Goal: Information Seeking & Learning: Learn about a topic

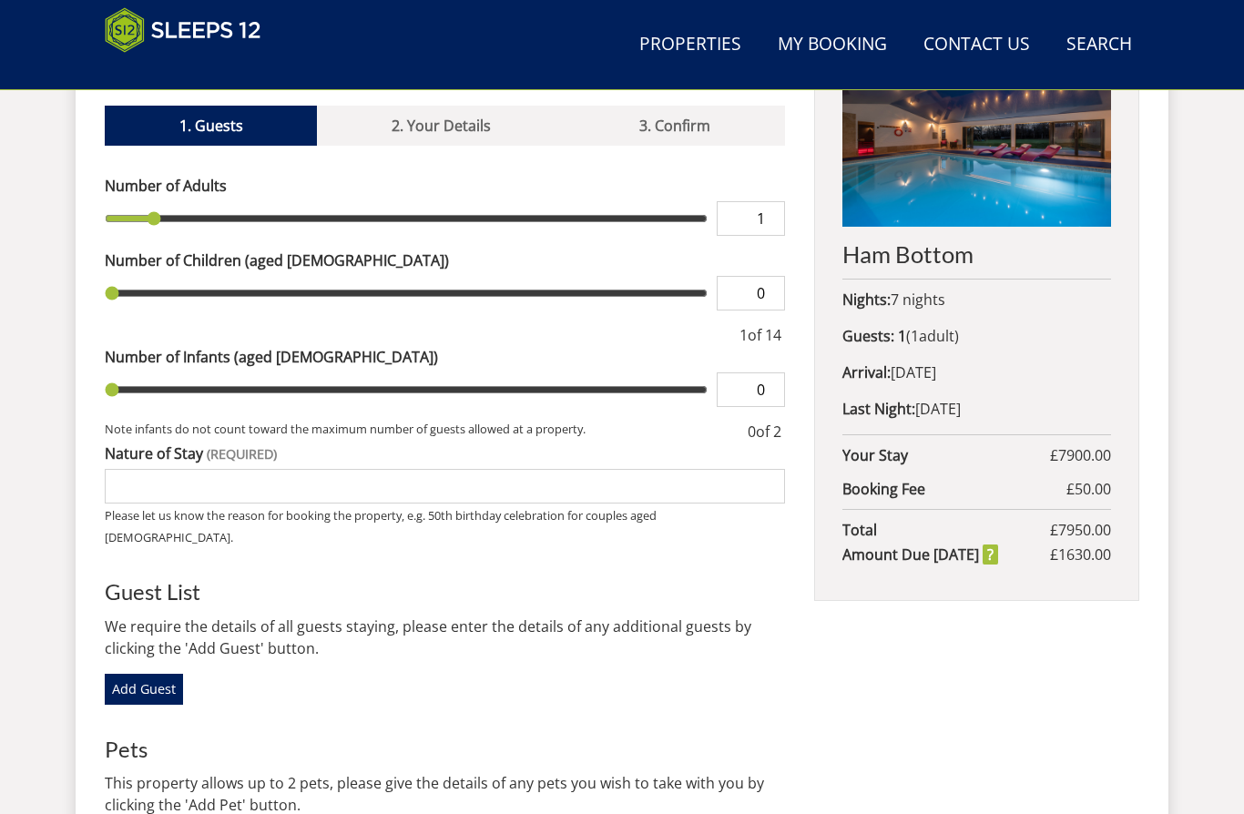
scroll to position [757, 0]
click at [937, 256] on h2 "Ham Bottom" at bounding box center [977, 254] width 269 height 26
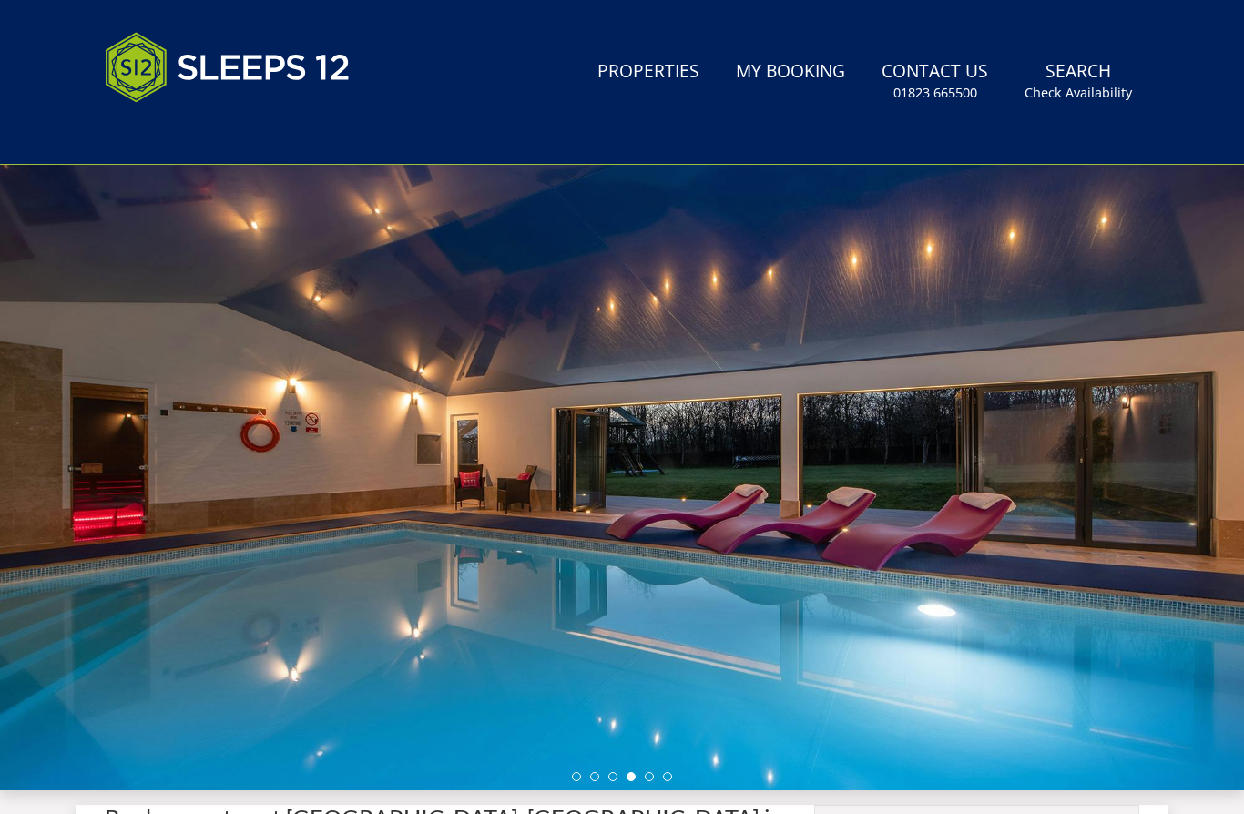
scroll to position [0, 0]
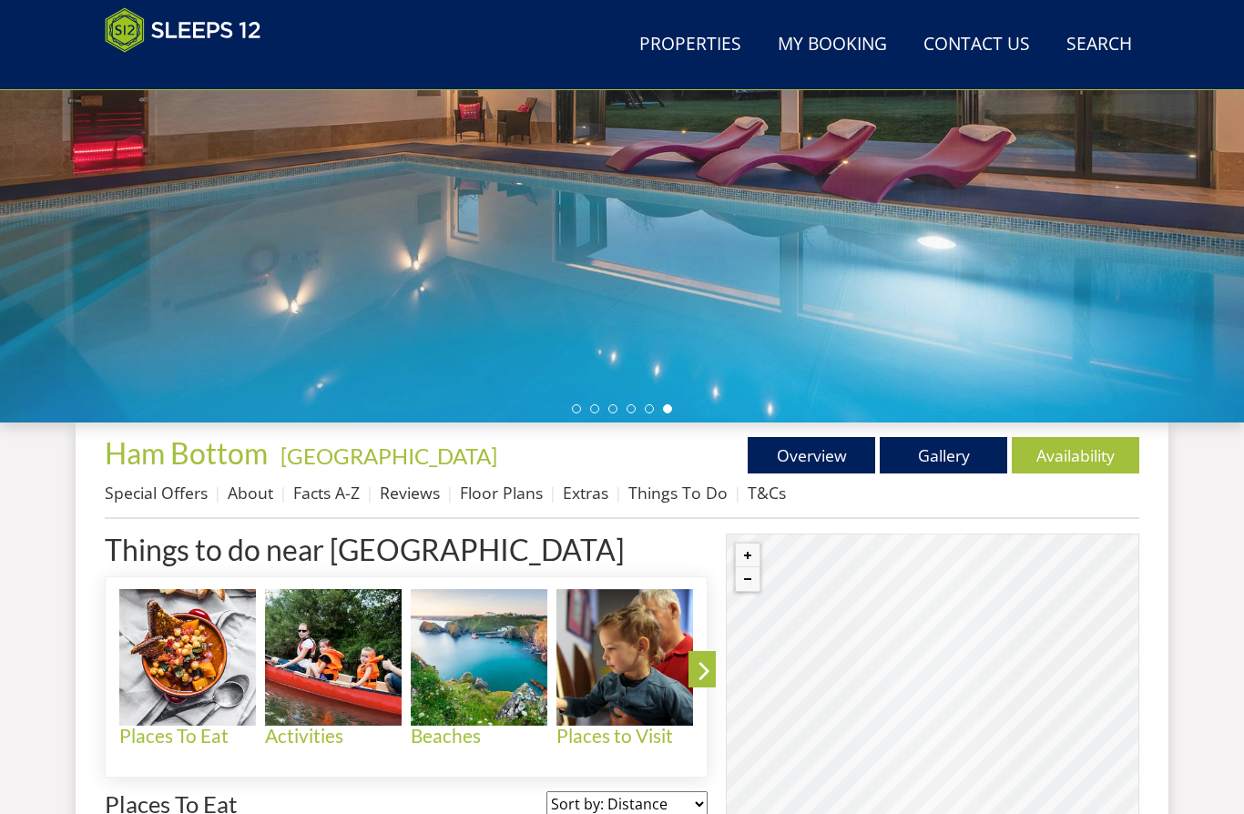
scroll to position [345, 0]
click at [324, 495] on link "Facts A-Z" at bounding box center [326, 493] width 66 height 22
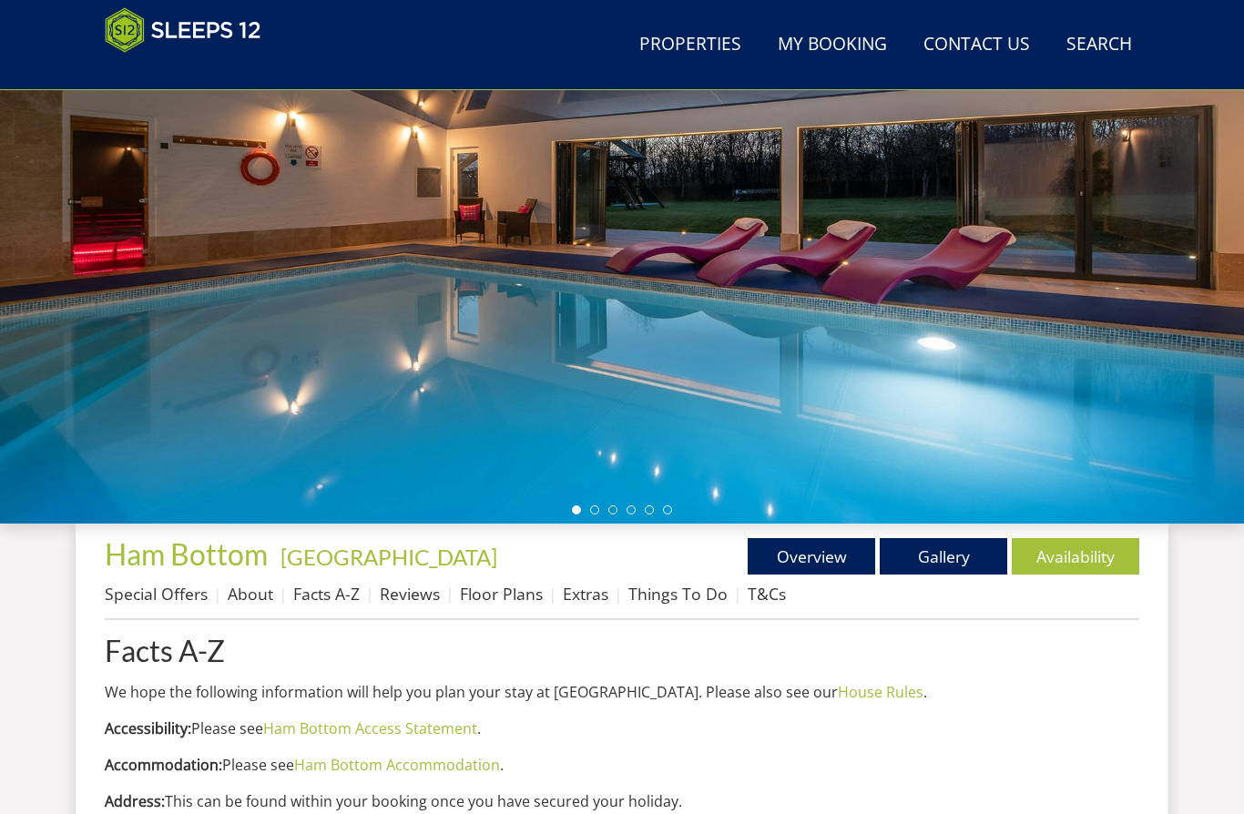
scroll to position [244, 0]
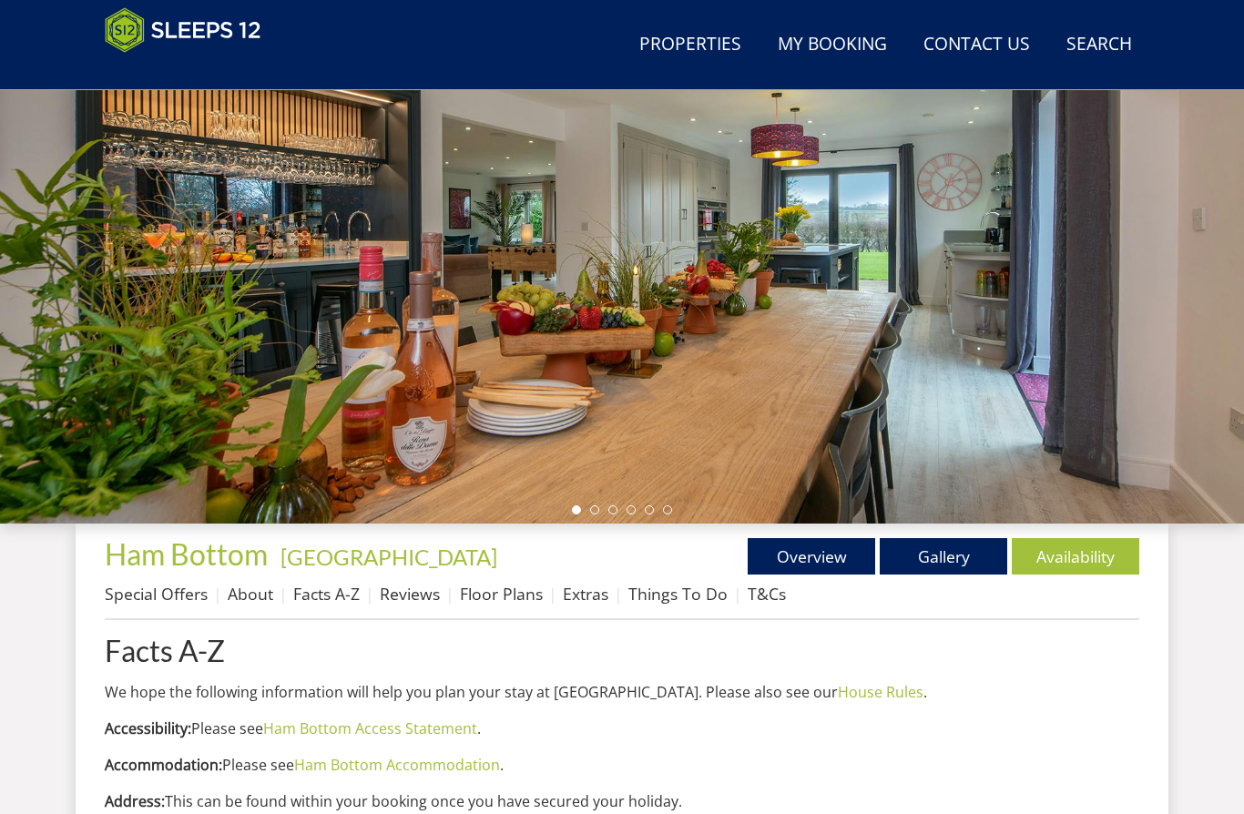
click at [263, 592] on link "About" at bounding box center [251, 594] width 46 height 22
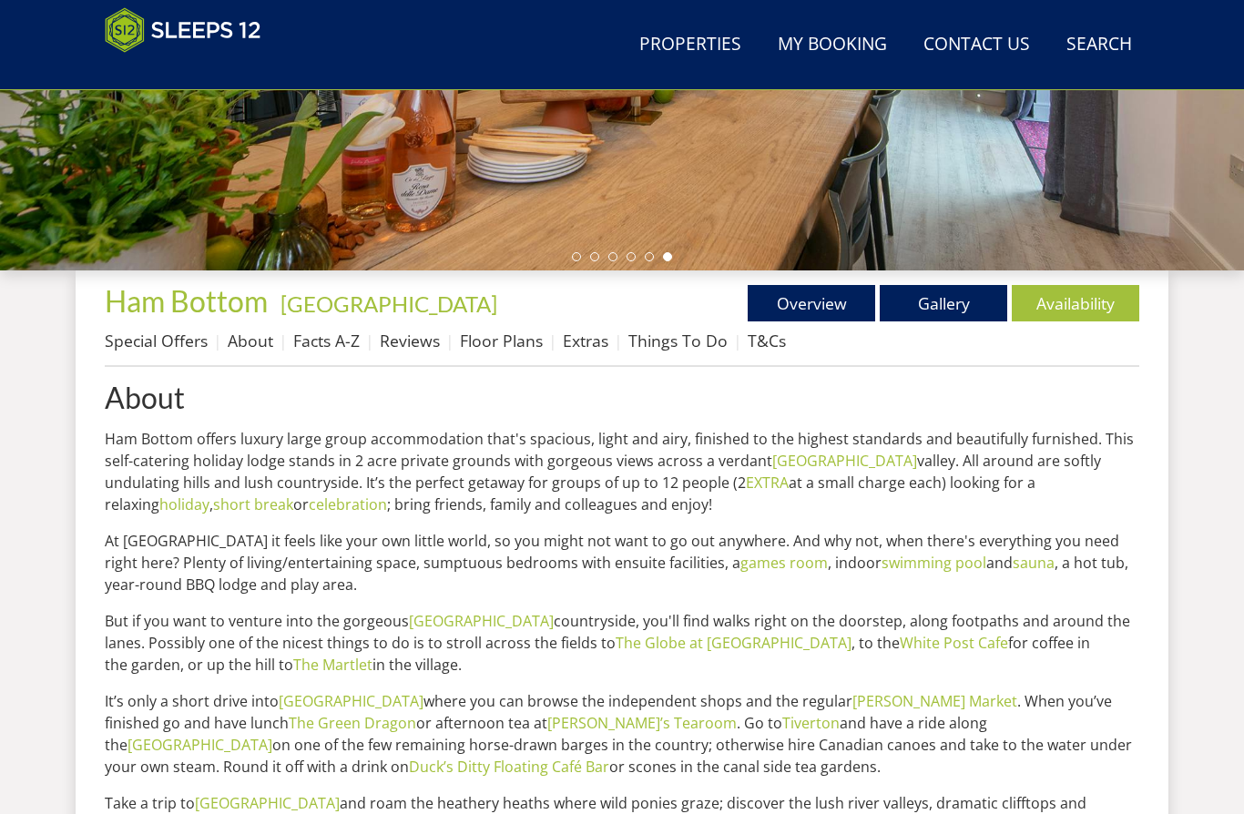
scroll to position [493, 0]
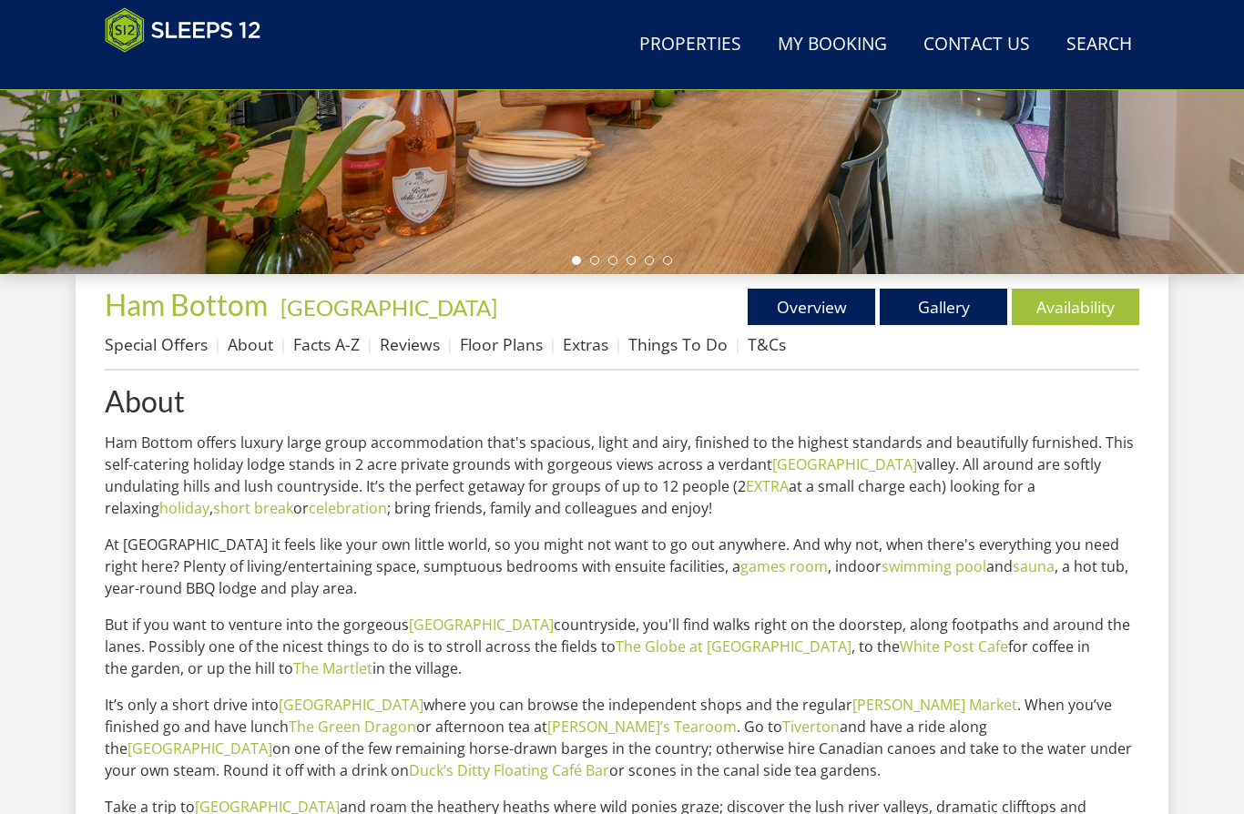
click at [332, 341] on link "Facts A-Z" at bounding box center [326, 345] width 66 height 22
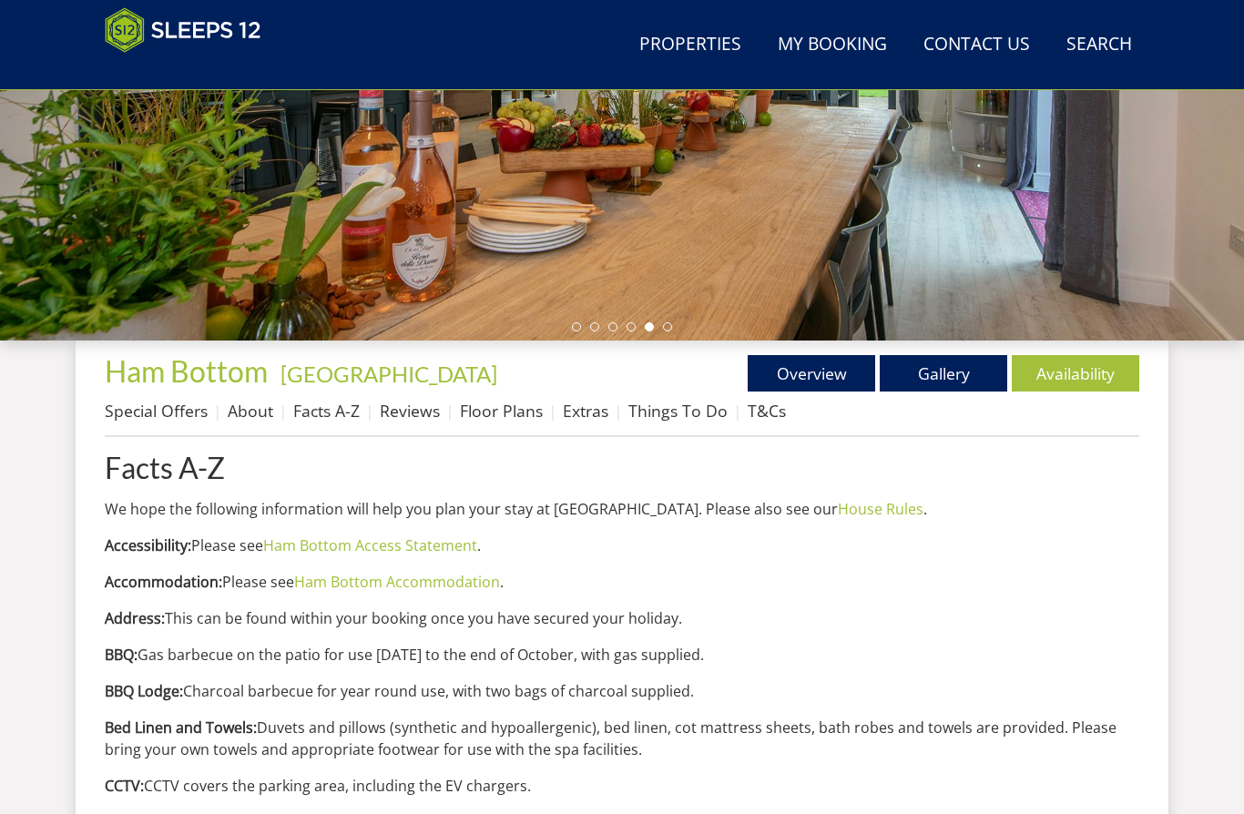
scroll to position [427, 0]
click at [937, 380] on link "Gallery" at bounding box center [944, 373] width 128 height 36
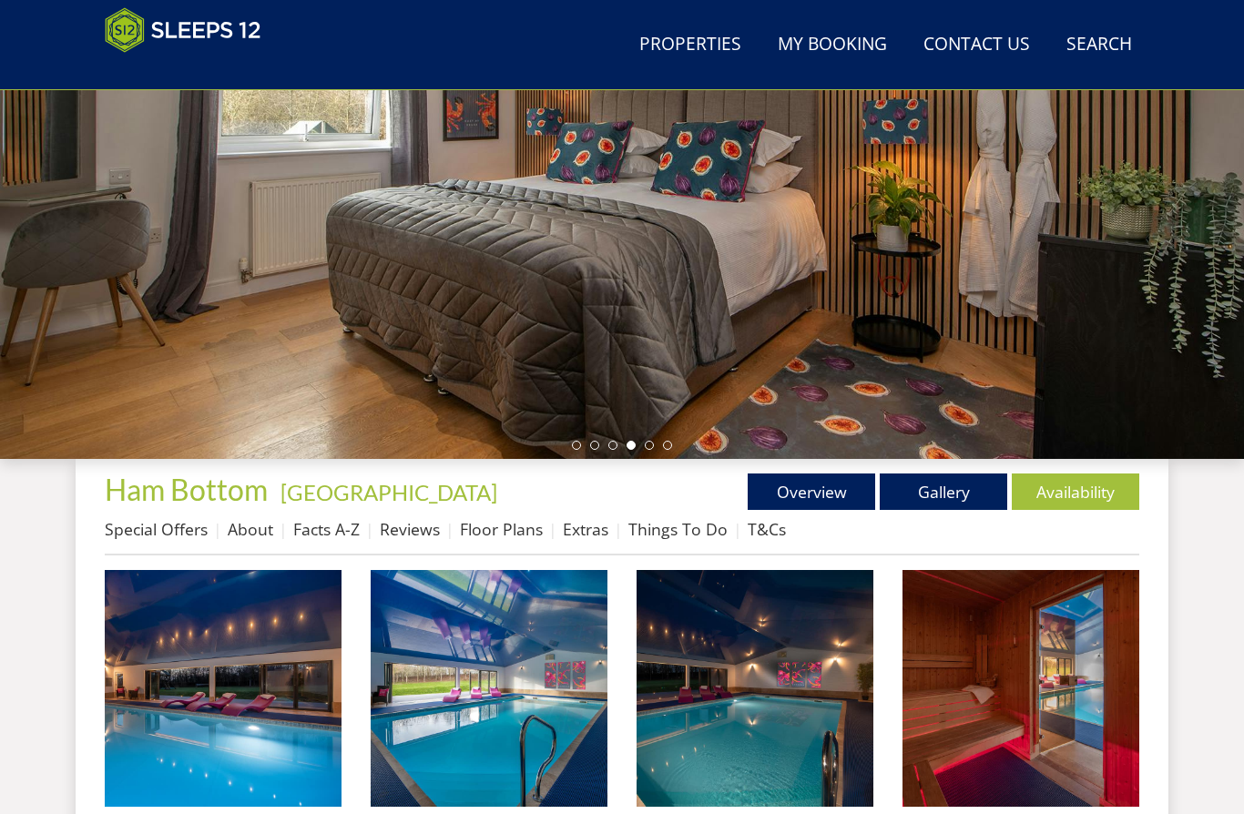
scroll to position [309, 0]
click at [334, 536] on link "Facts A-Z" at bounding box center [326, 529] width 66 height 22
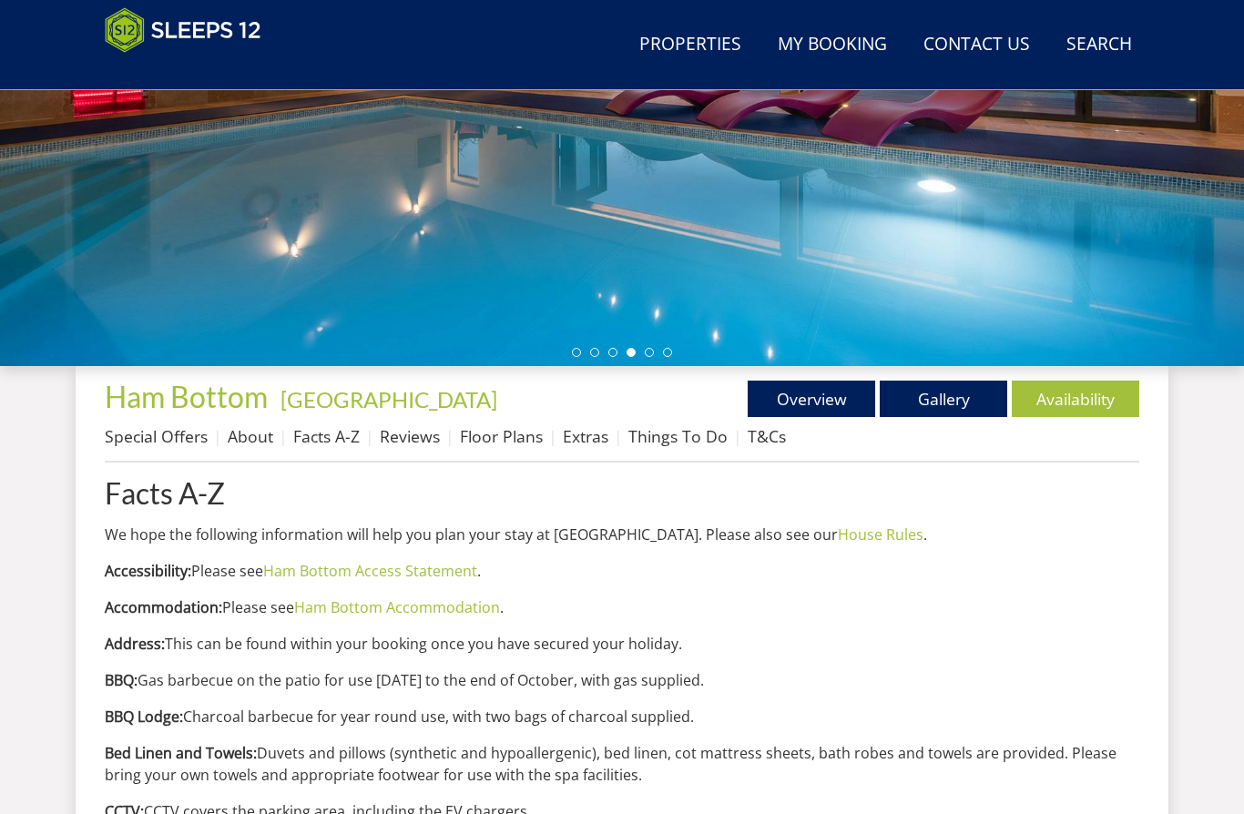
scroll to position [402, 0]
click at [444, 616] on link "Ham Bottom Accommodation" at bounding box center [397, 608] width 206 height 20
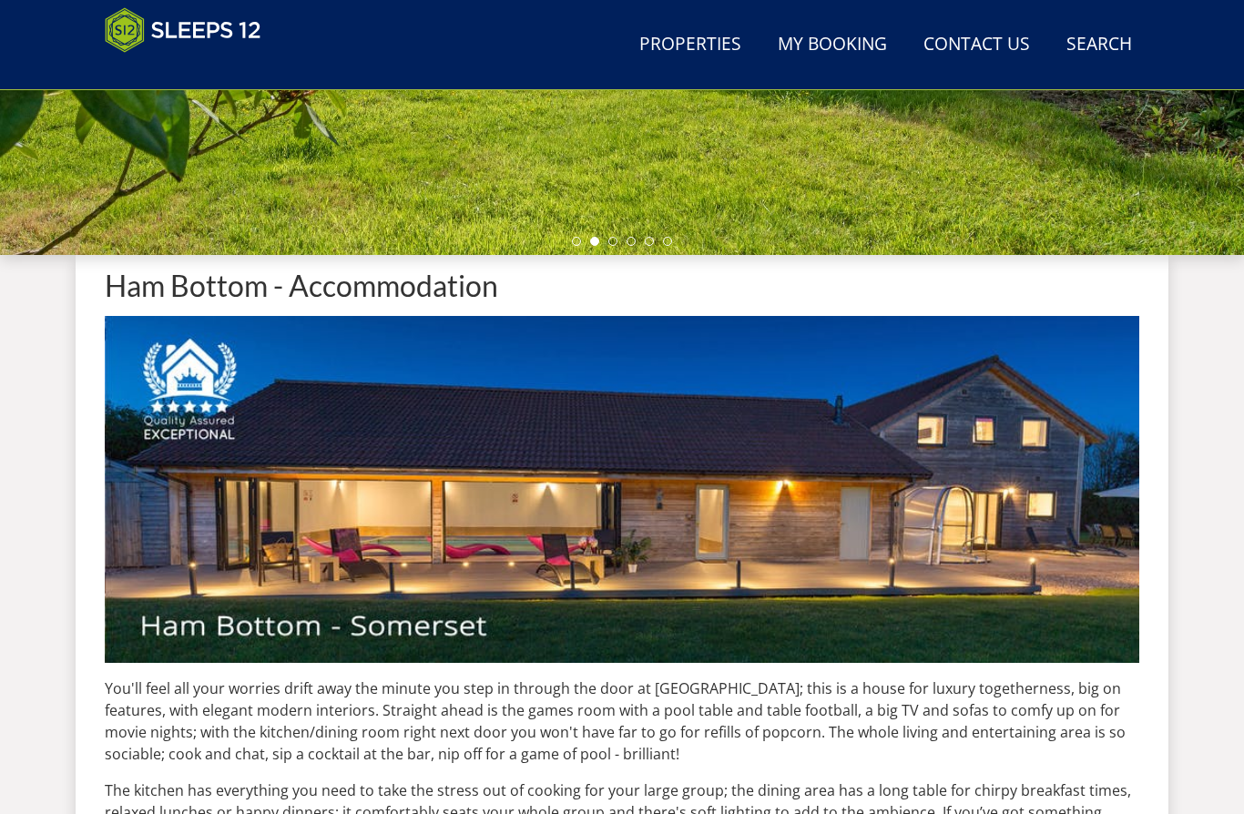
scroll to position [510, 0]
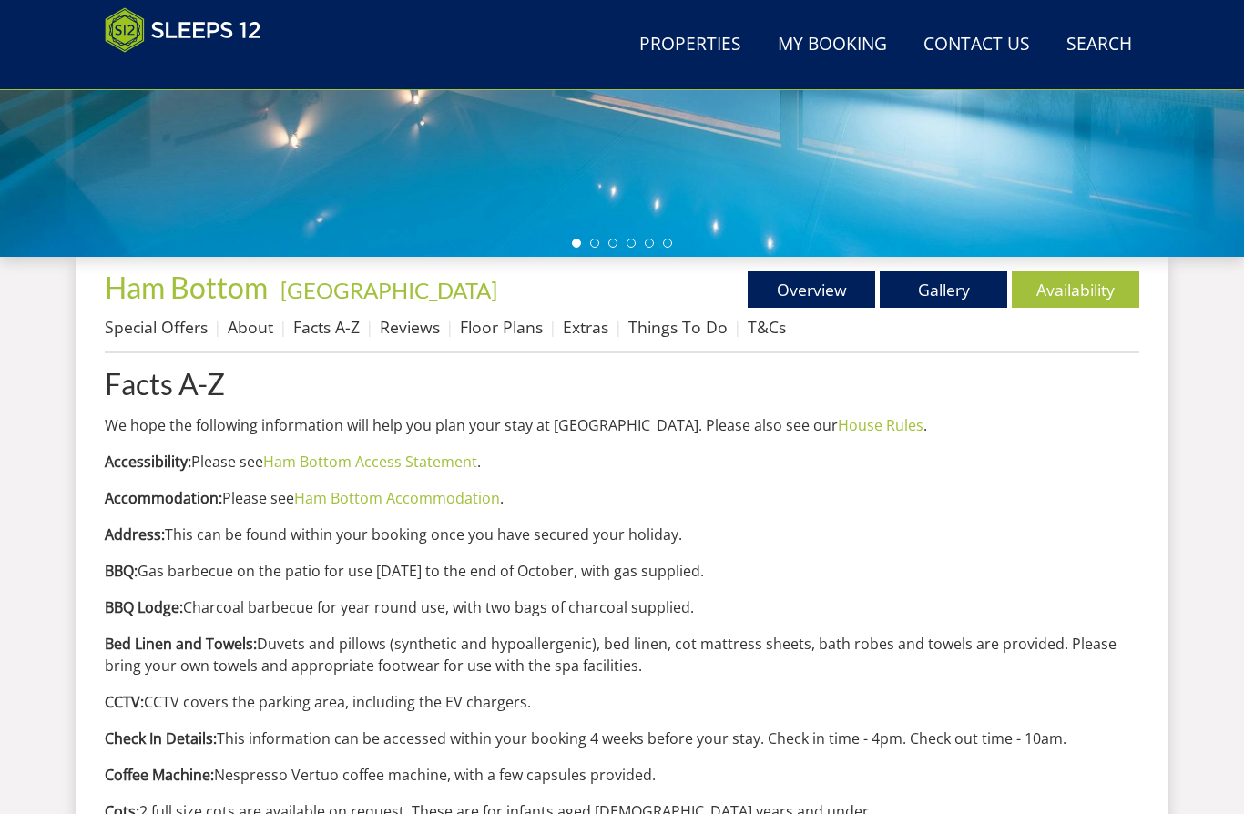
scroll to position [402, 0]
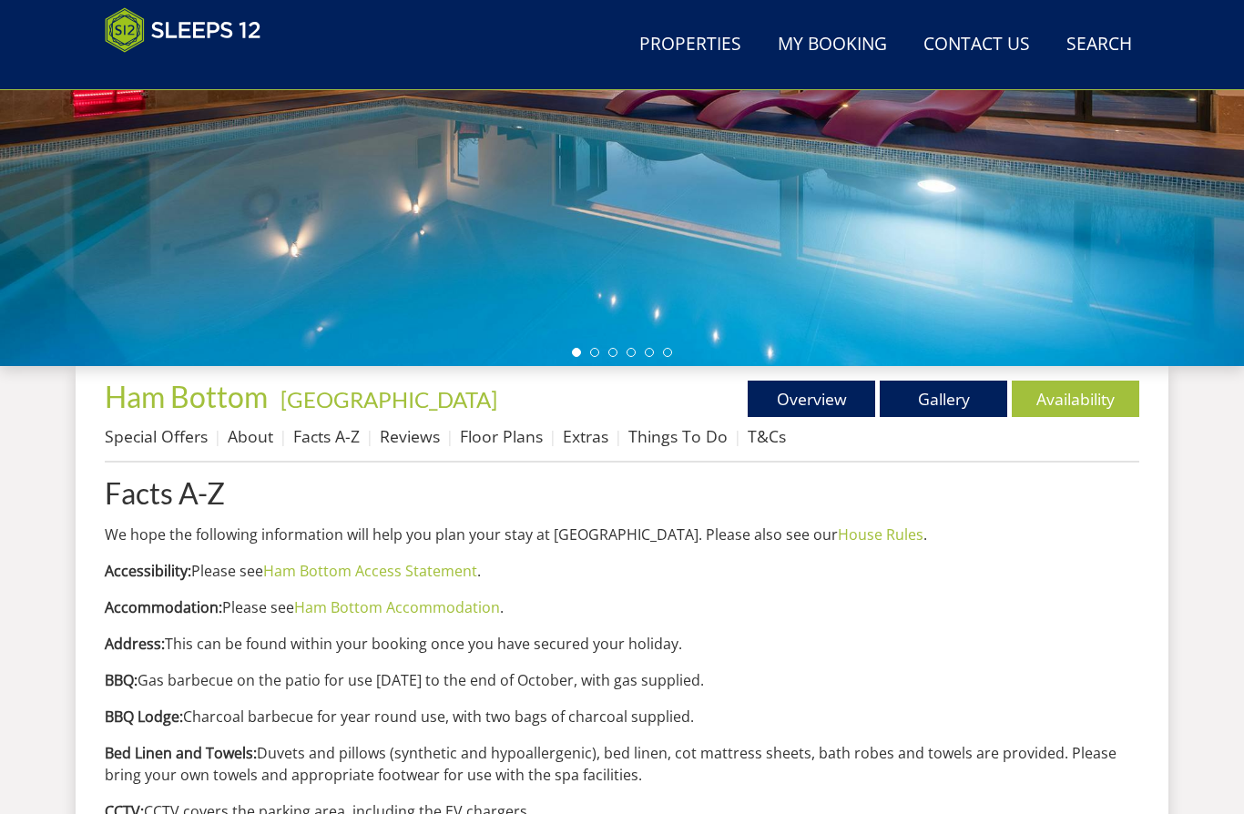
click at [336, 445] on link "Facts A-Z" at bounding box center [326, 436] width 66 height 22
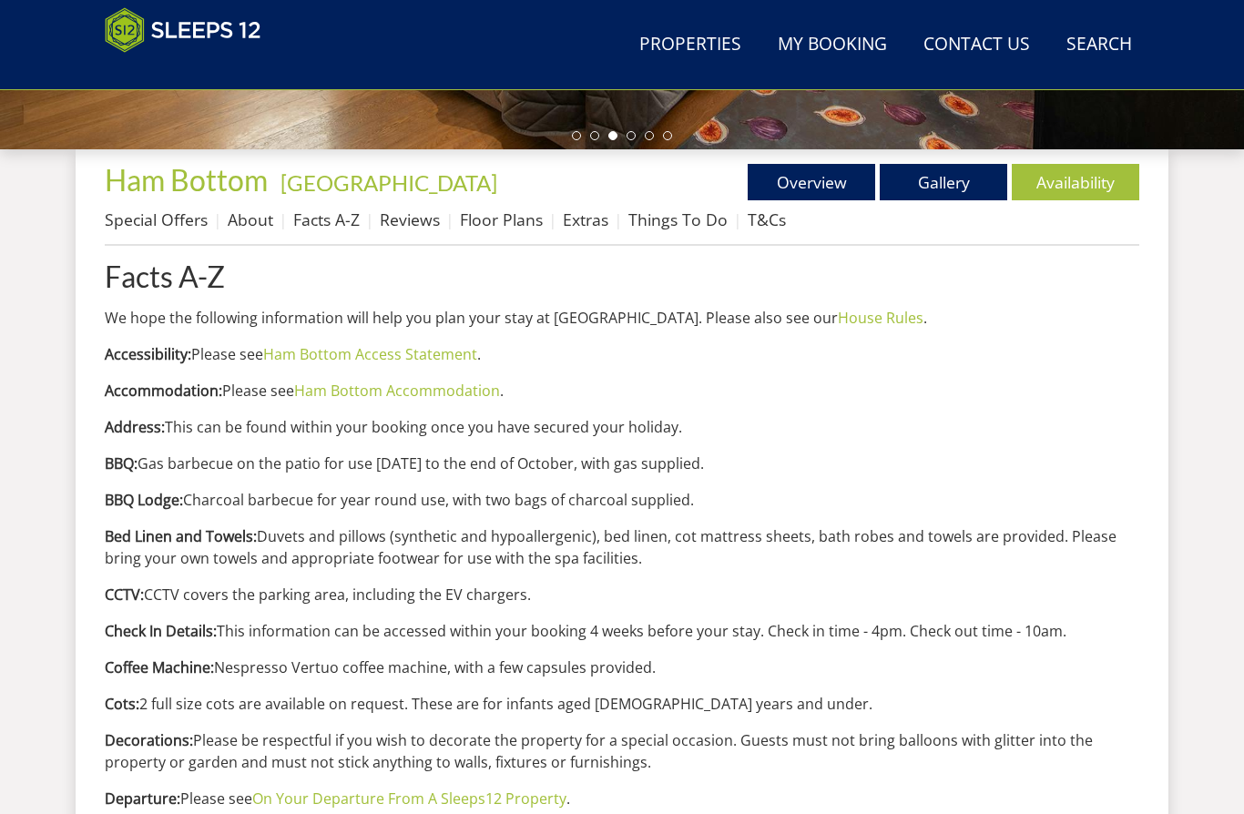
scroll to position [616, 0]
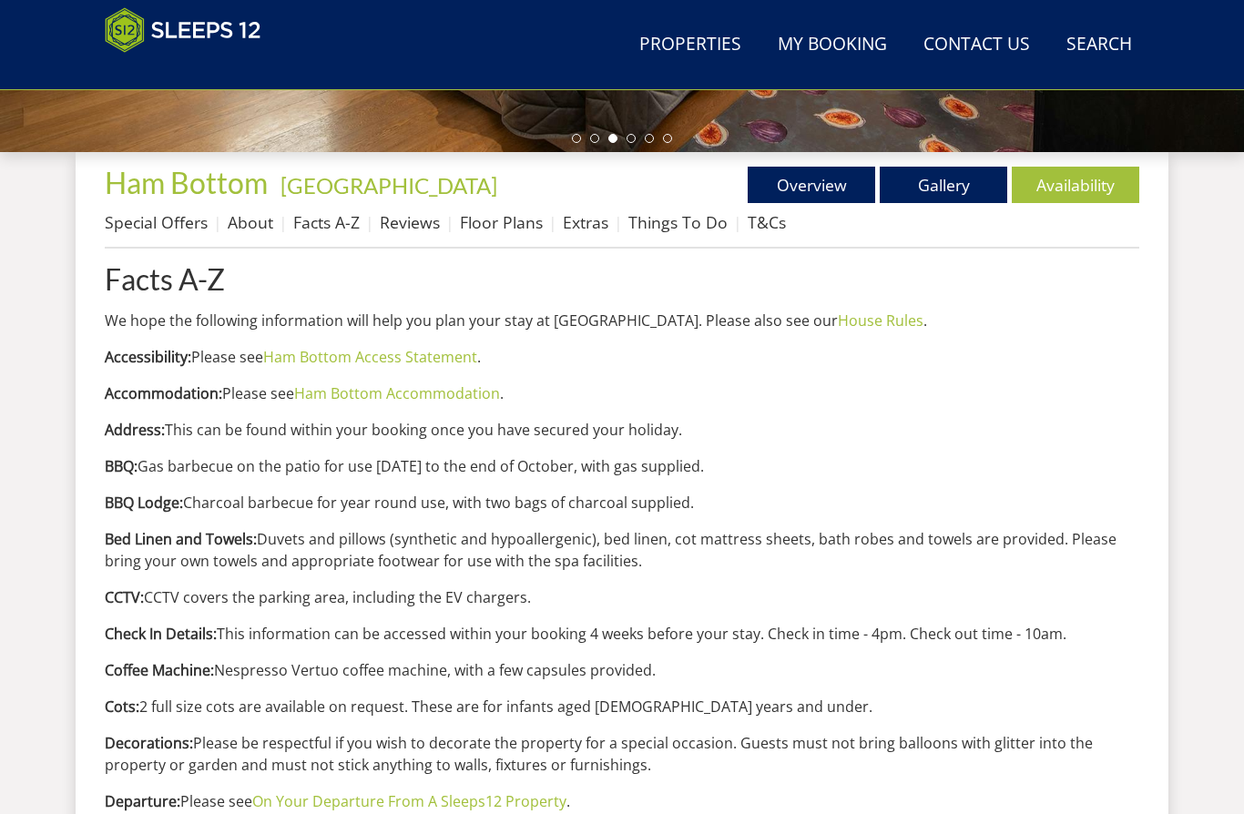
click at [948, 184] on link "Gallery" at bounding box center [944, 185] width 128 height 36
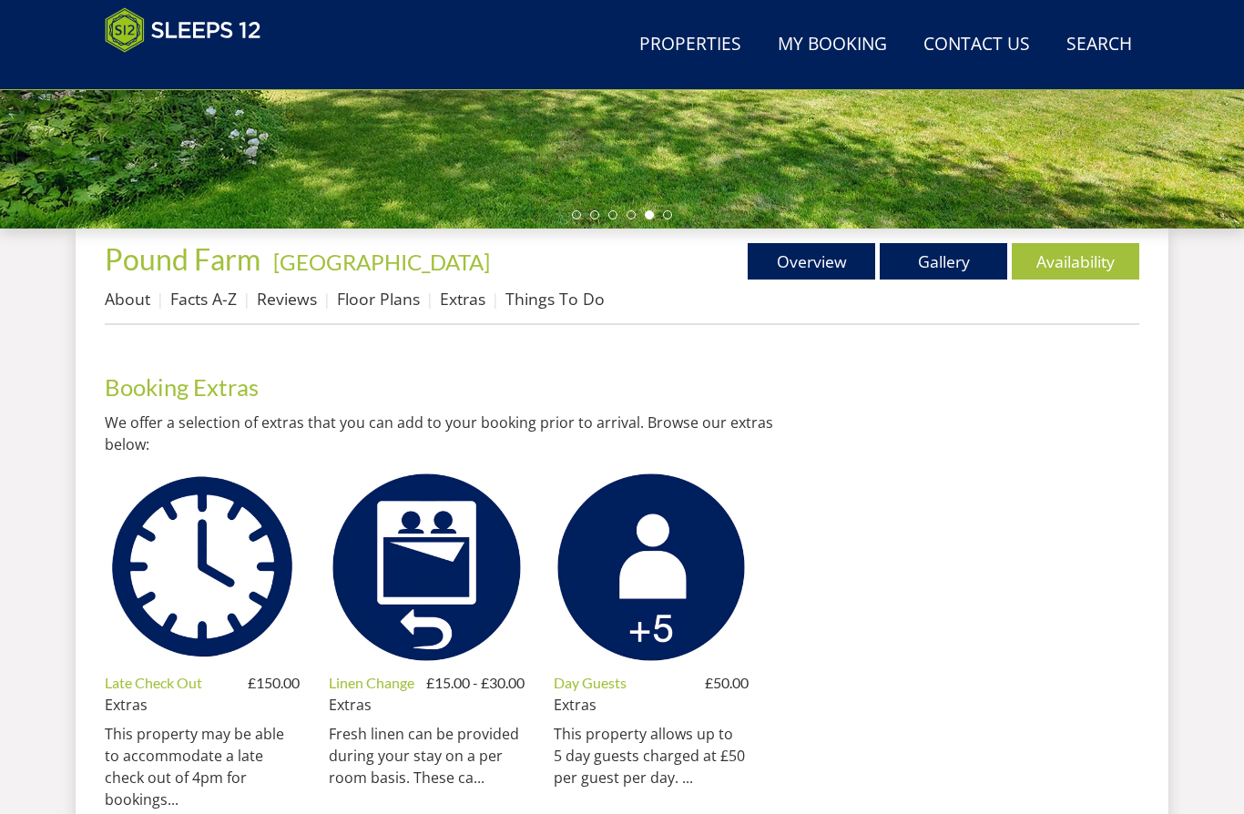
scroll to position [539, 0]
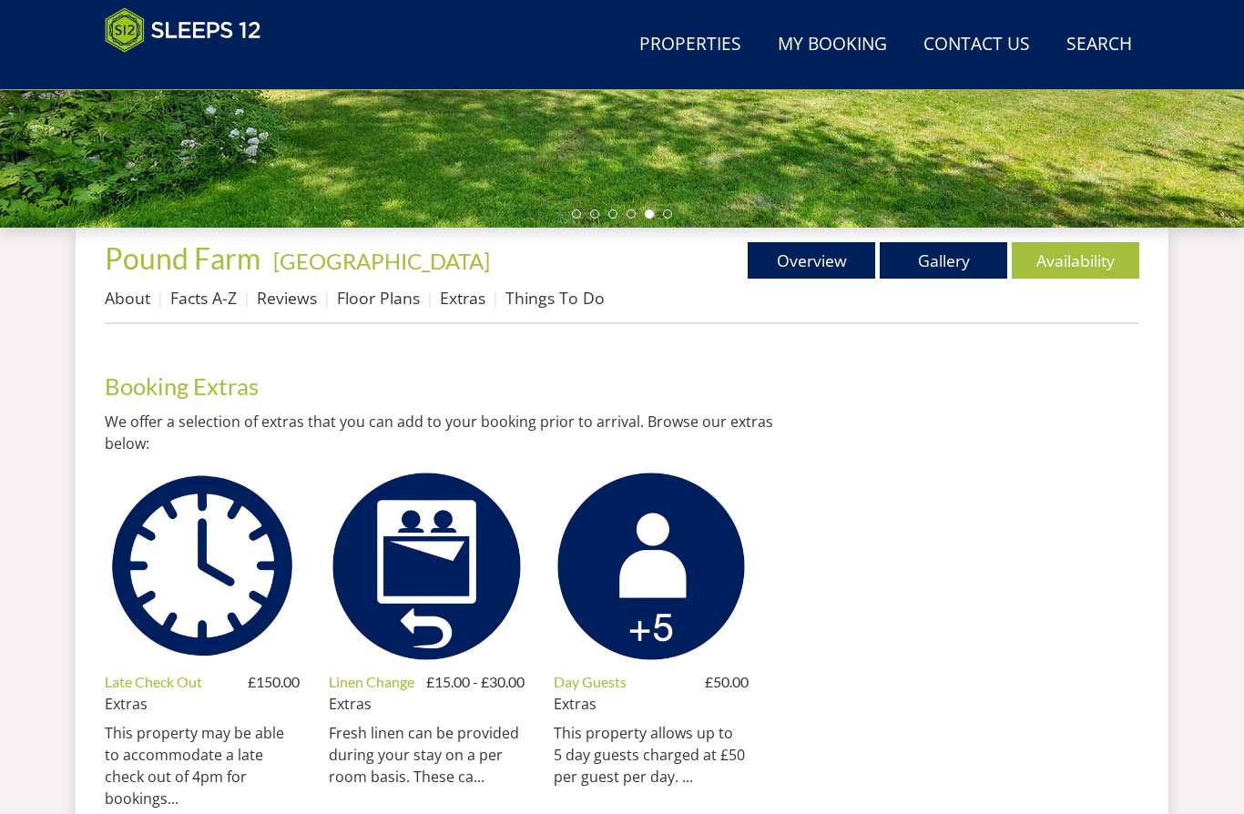
click at [209, 308] on link "Facts A-Z" at bounding box center [203, 299] width 66 height 22
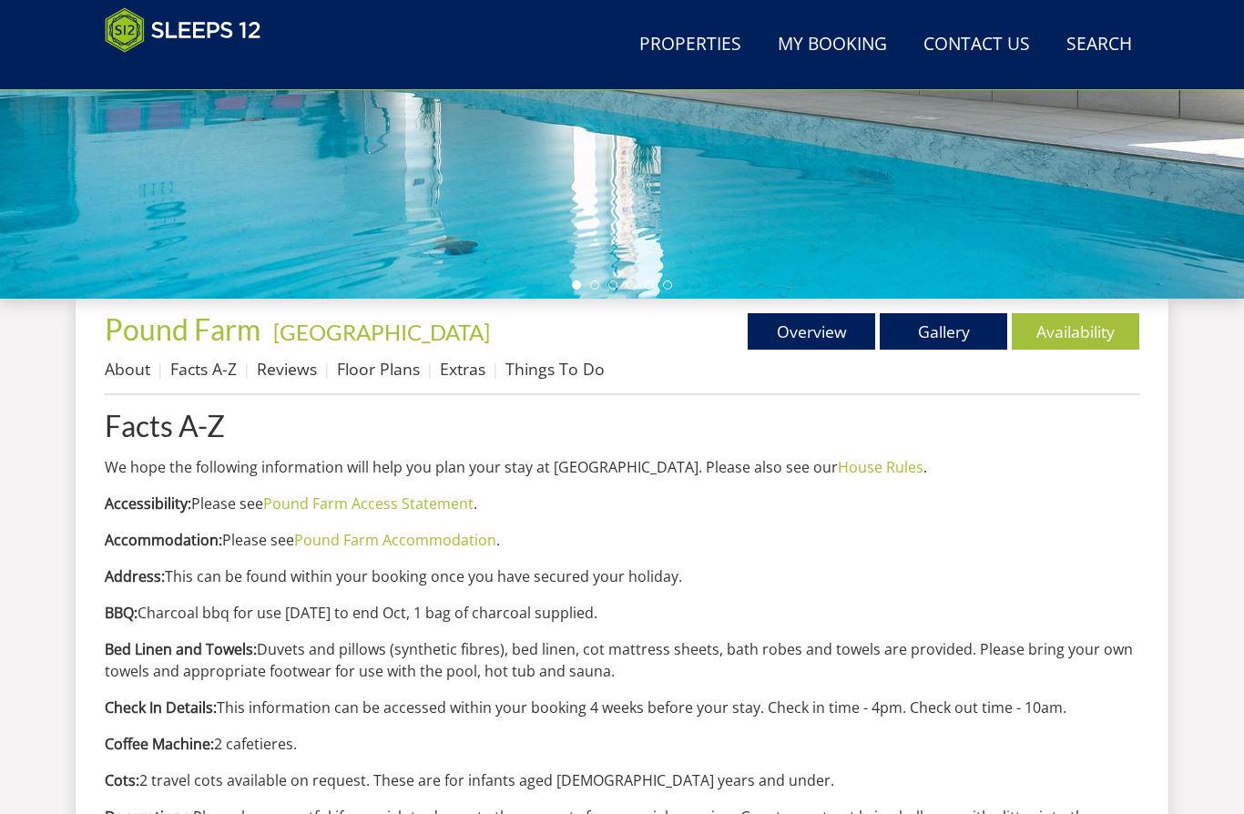
scroll to position [469, 0]
click at [131, 378] on link "About" at bounding box center [128, 369] width 46 height 22
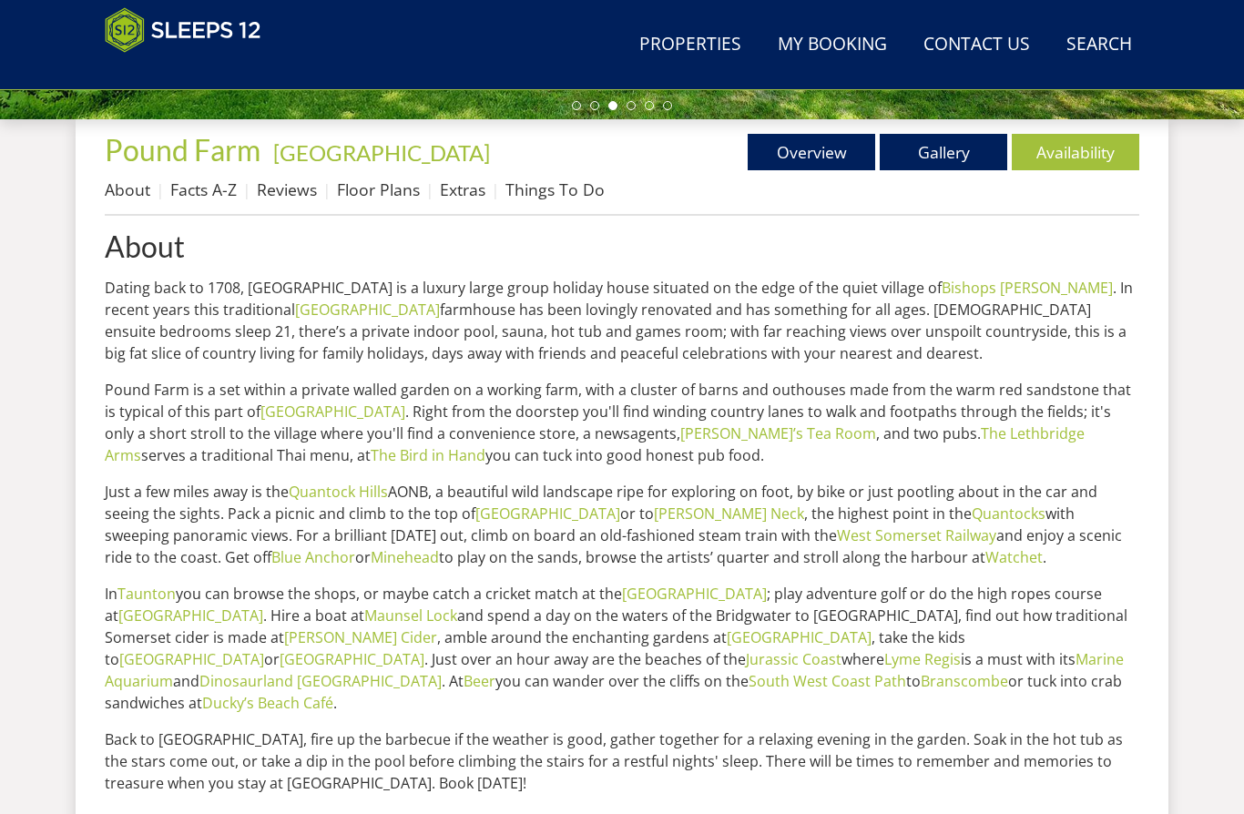
scroll to position [628, 0]
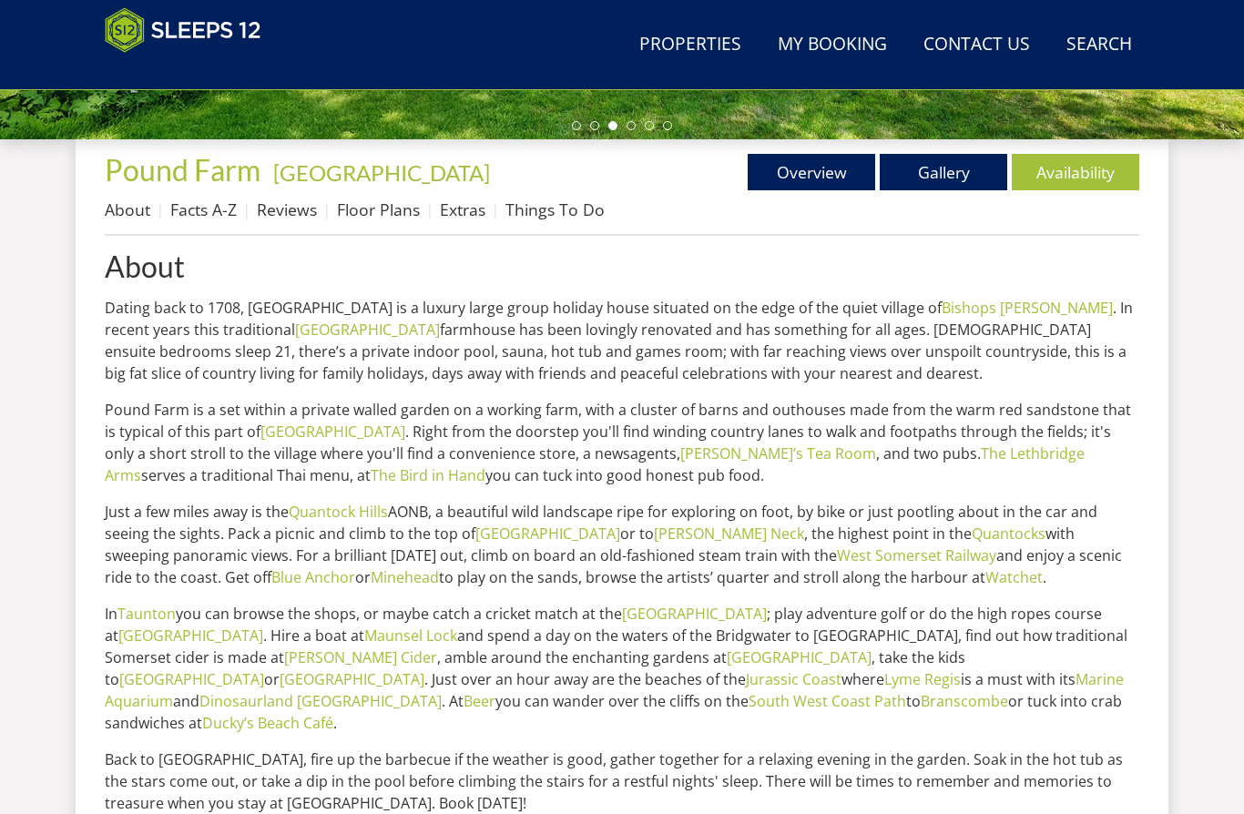
click at [212, 209] on link "Facts A-Z" at bounding box center [203, 210] width 66 height 22
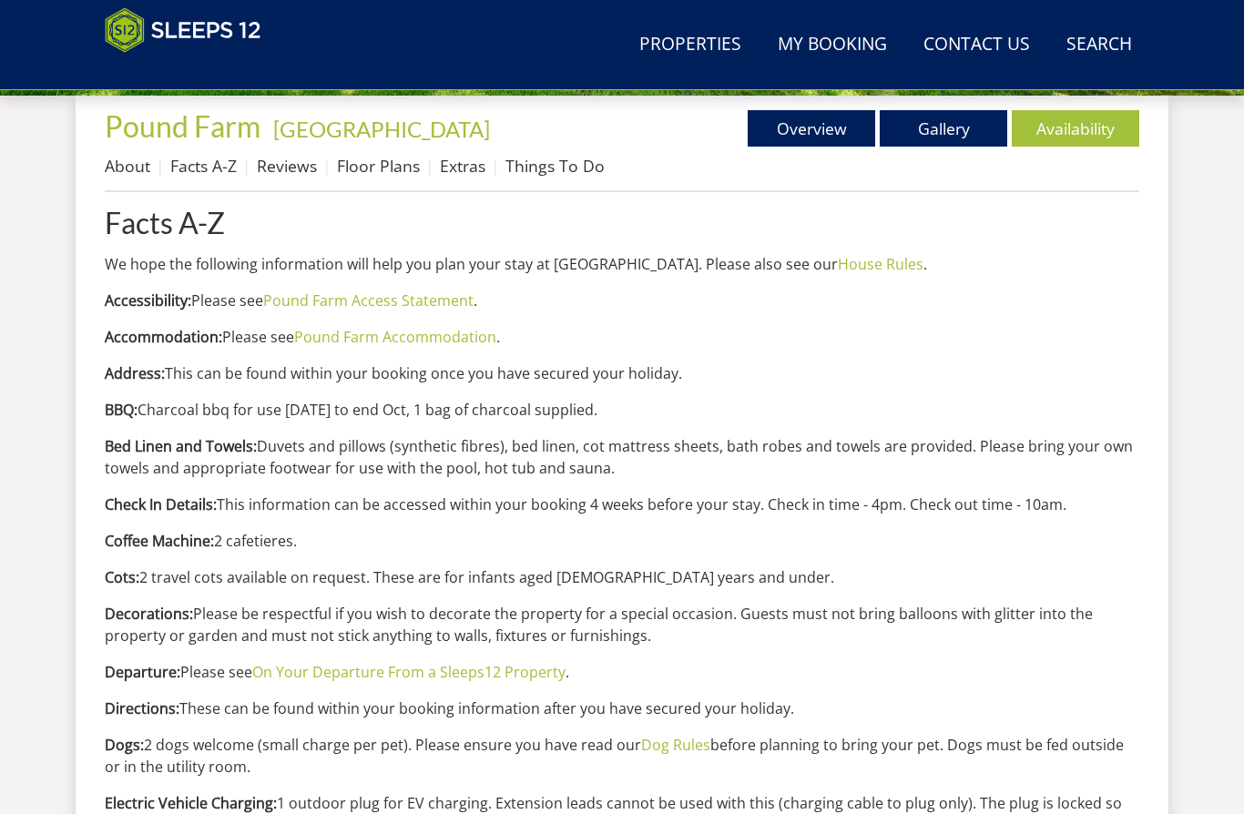
scroll to position [675, 0]
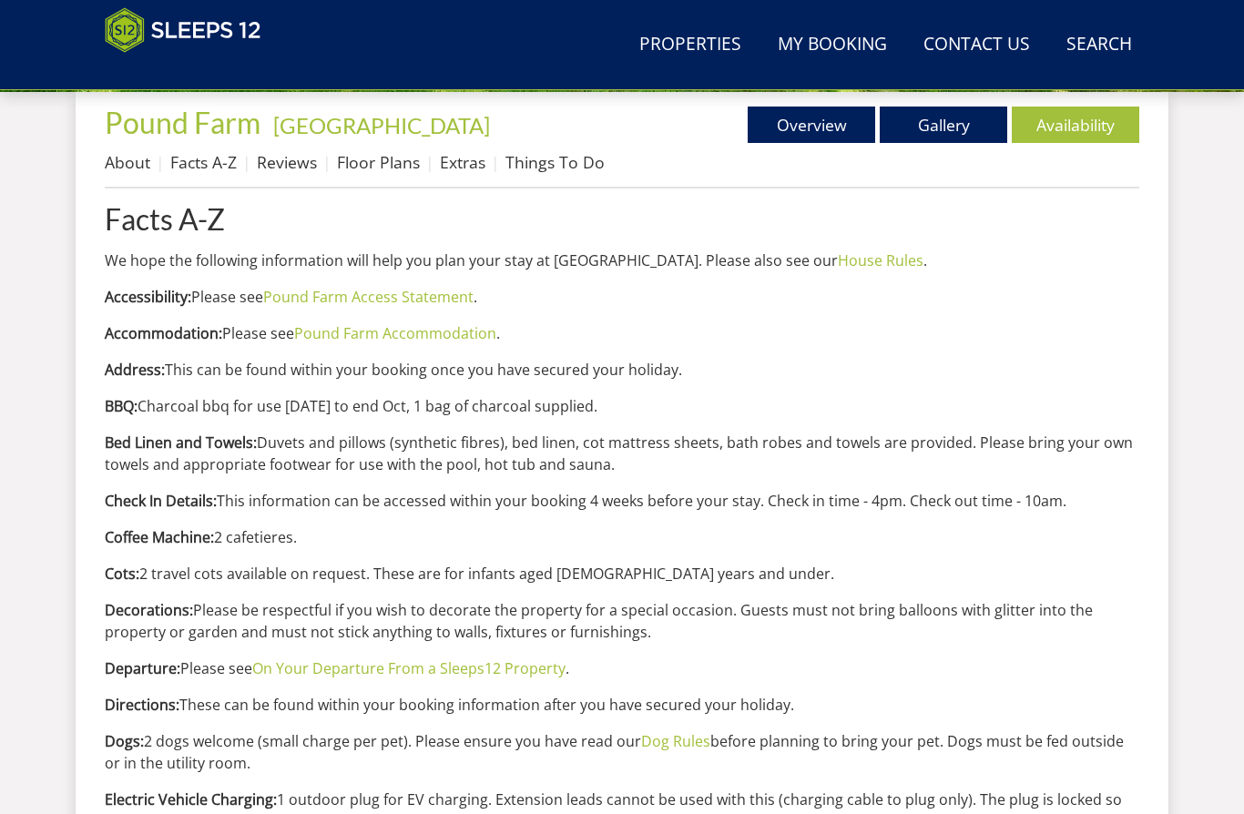
click at [434, 337] on link "Pound Farm Accommodation" at bounding box center [395, 334] width 202 height 20
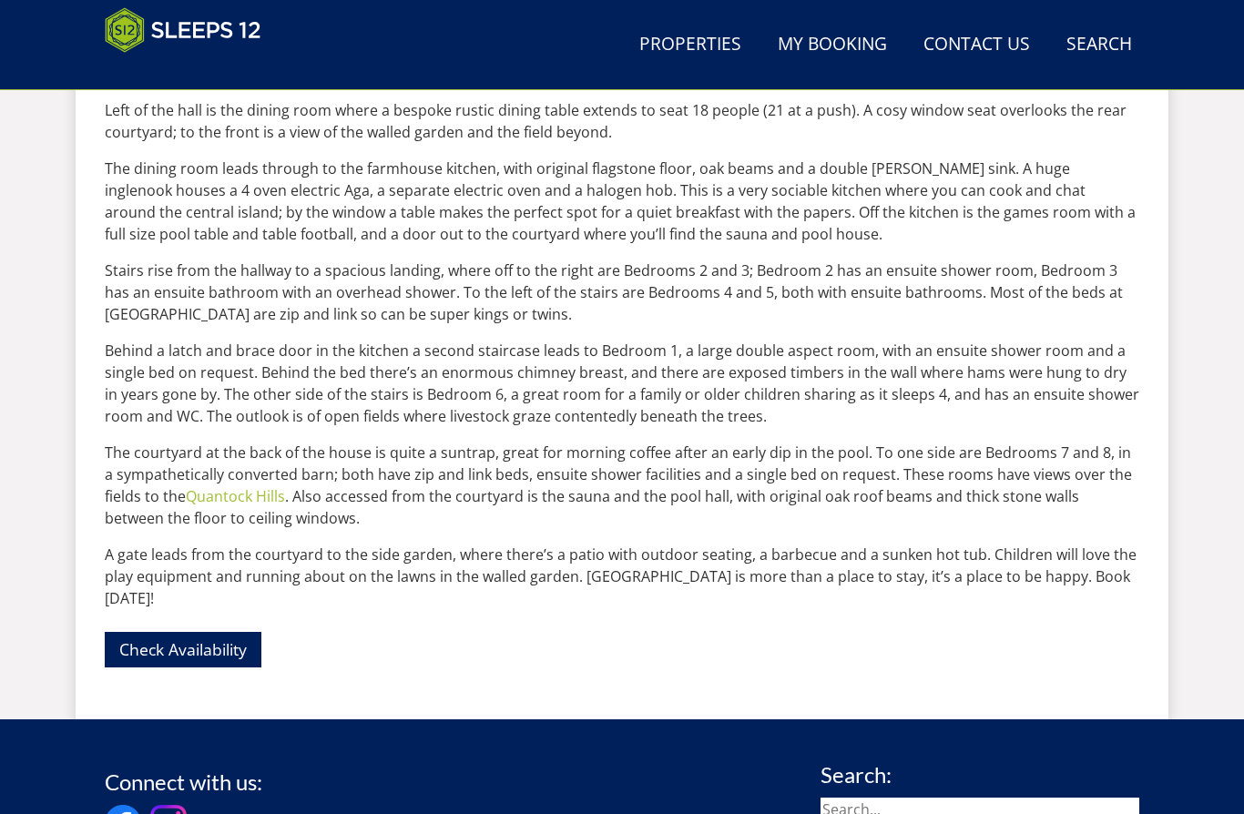
scroll to position [1276, 0]
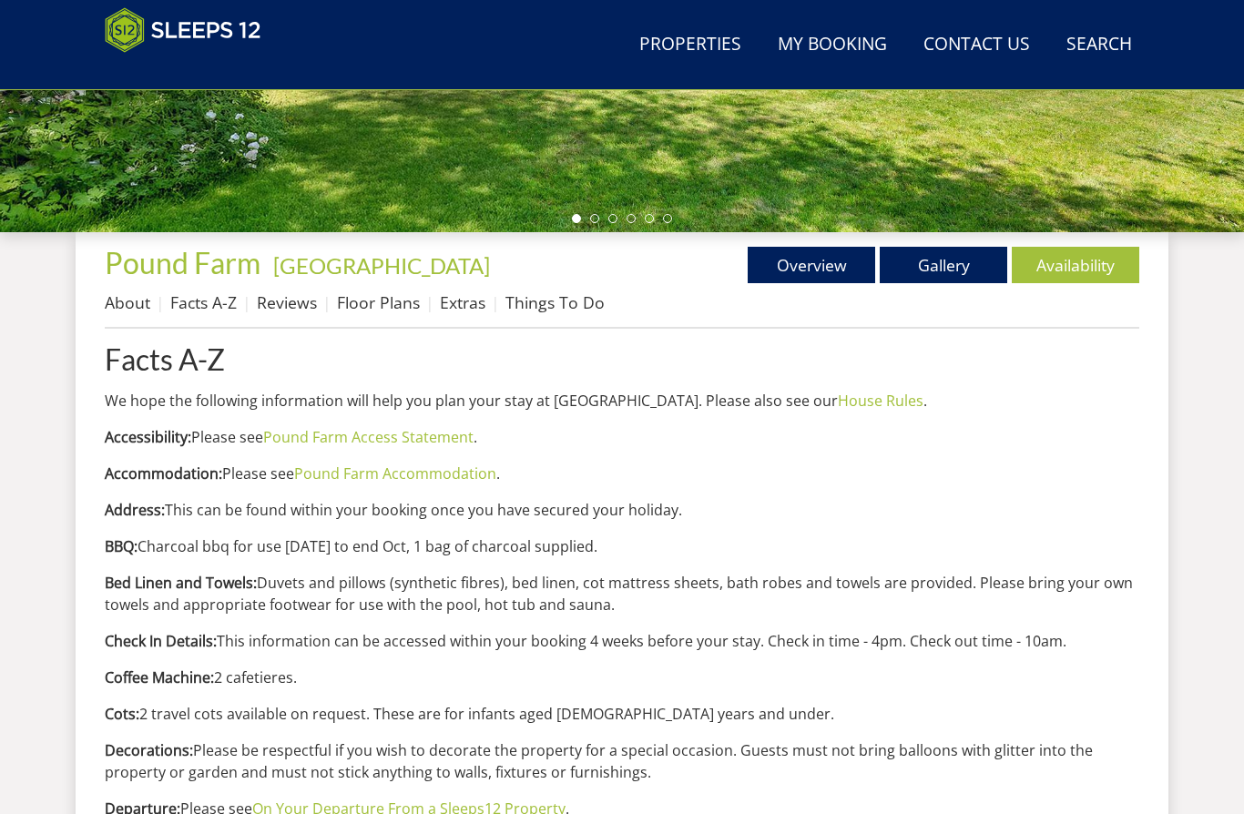
scroll to position [526, 0]
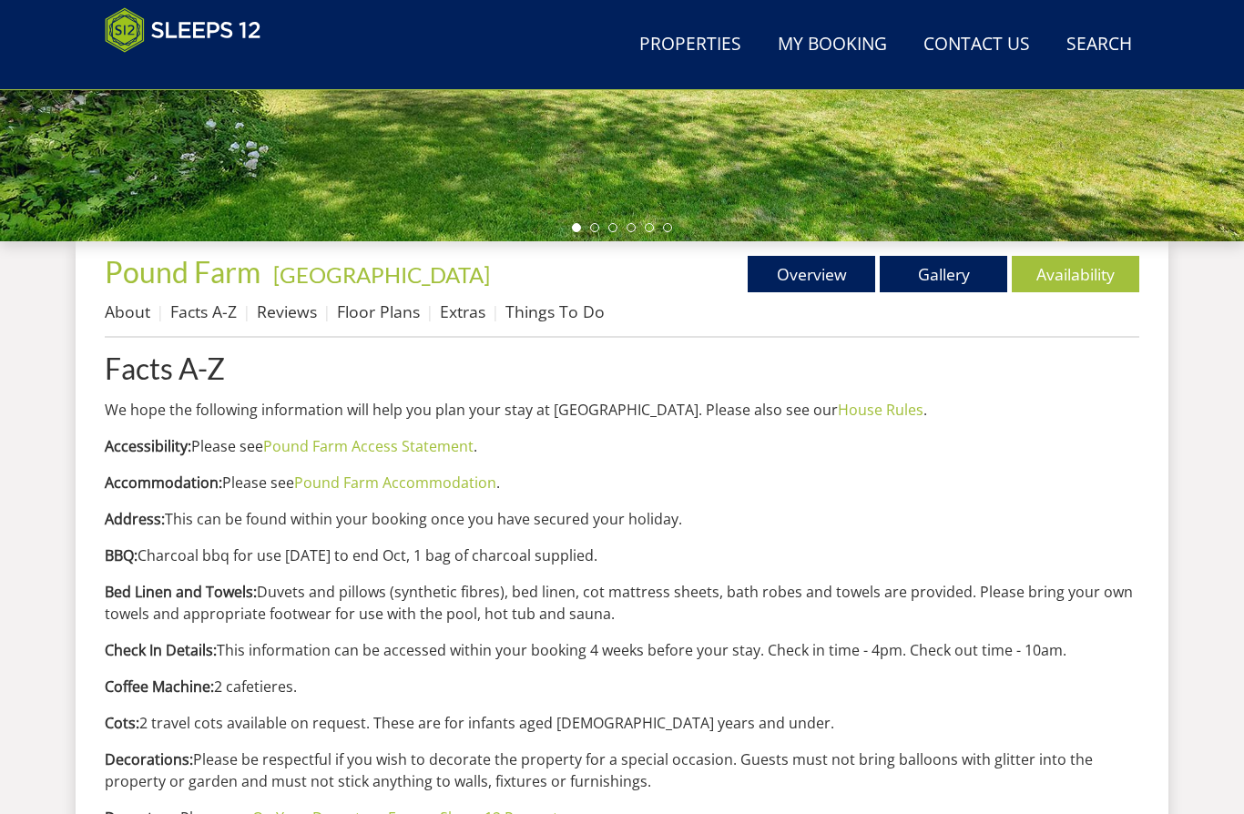
click at [926, 270] on link "Gallery" at bounding box center [944, 274] width 128 height 36
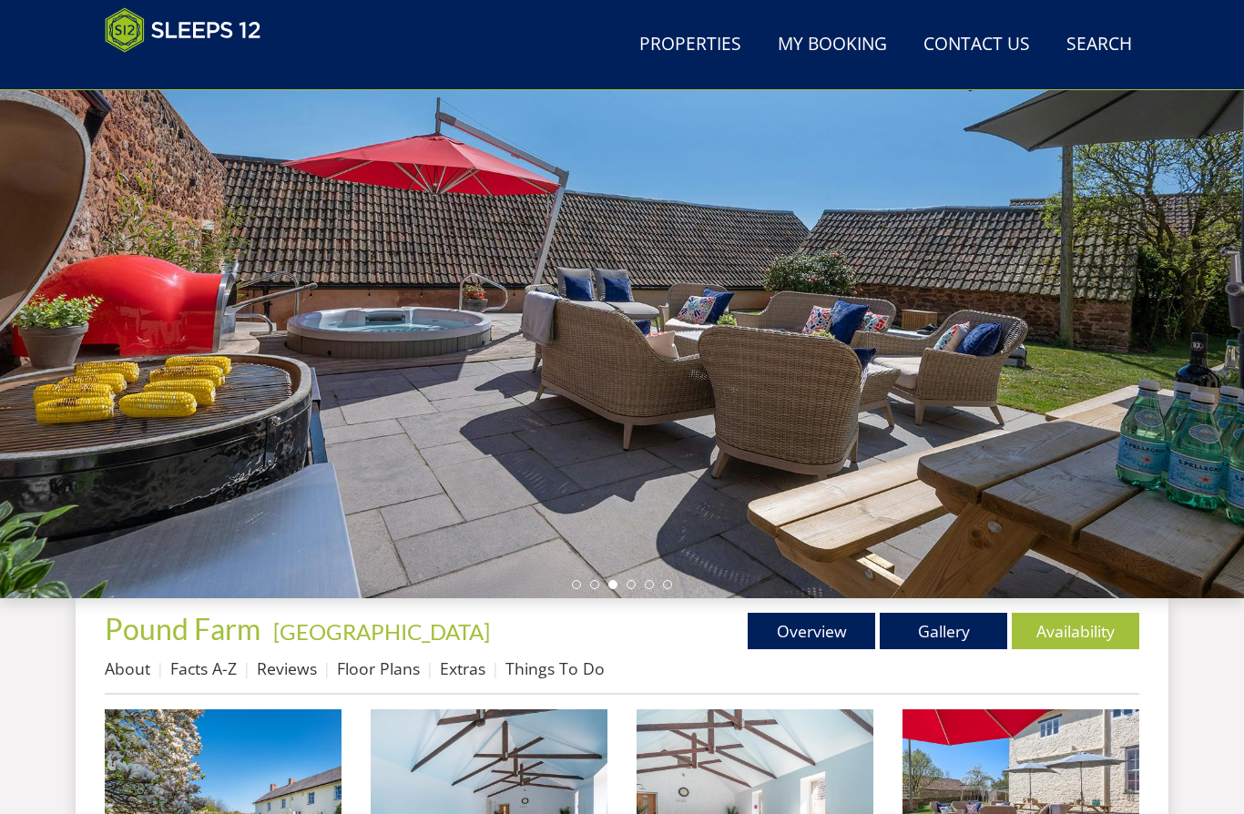
scroll to position [166, 0]
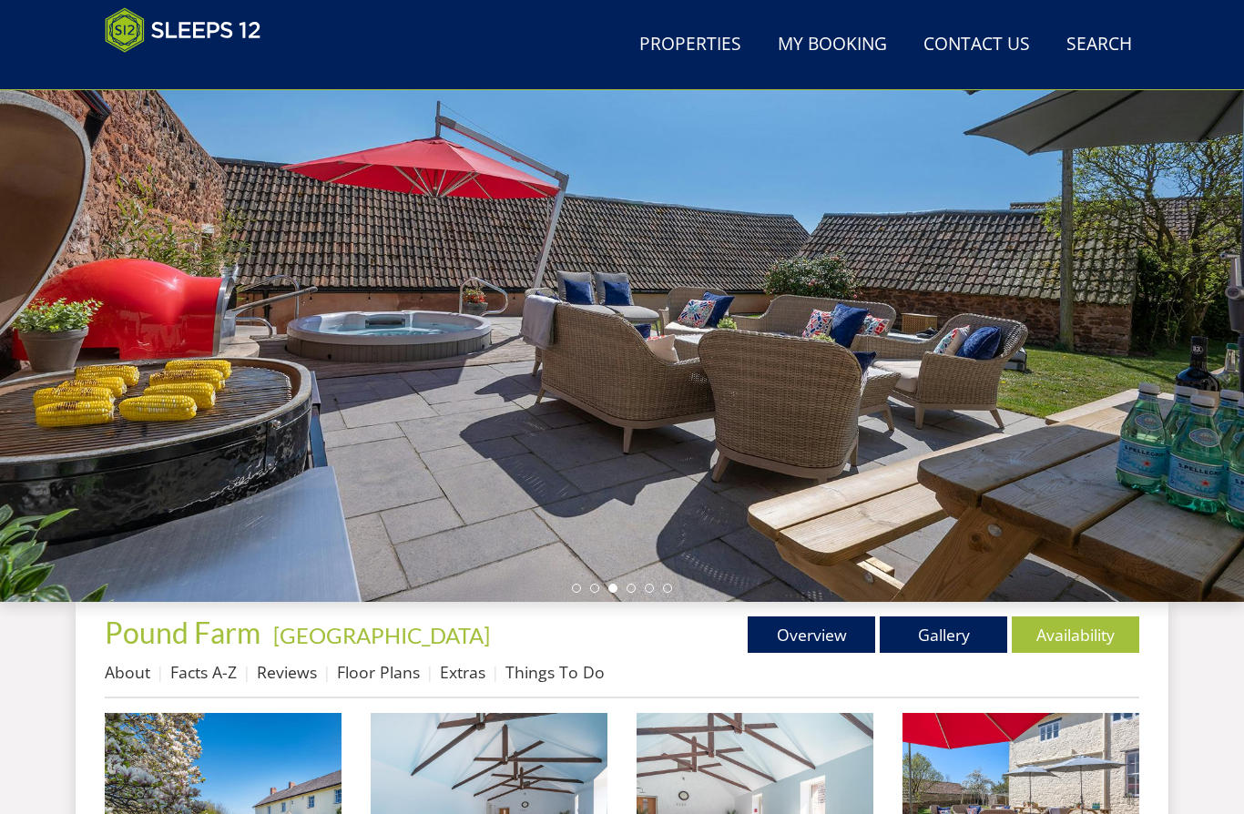
click at [215, 672] on link "Facts A-Z" at bounding box center [203, 672] width 66 height 22
